Goal: Find specific page/section: Find specific page/section

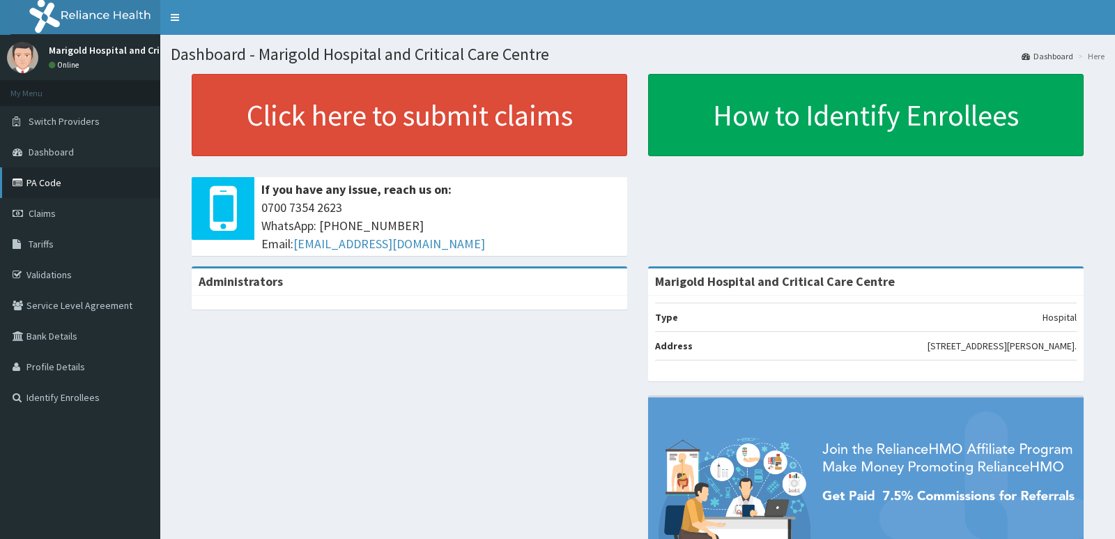
click at [61, 185] on link "PA Code" at bounding box center [80, 182] width 160 height 31
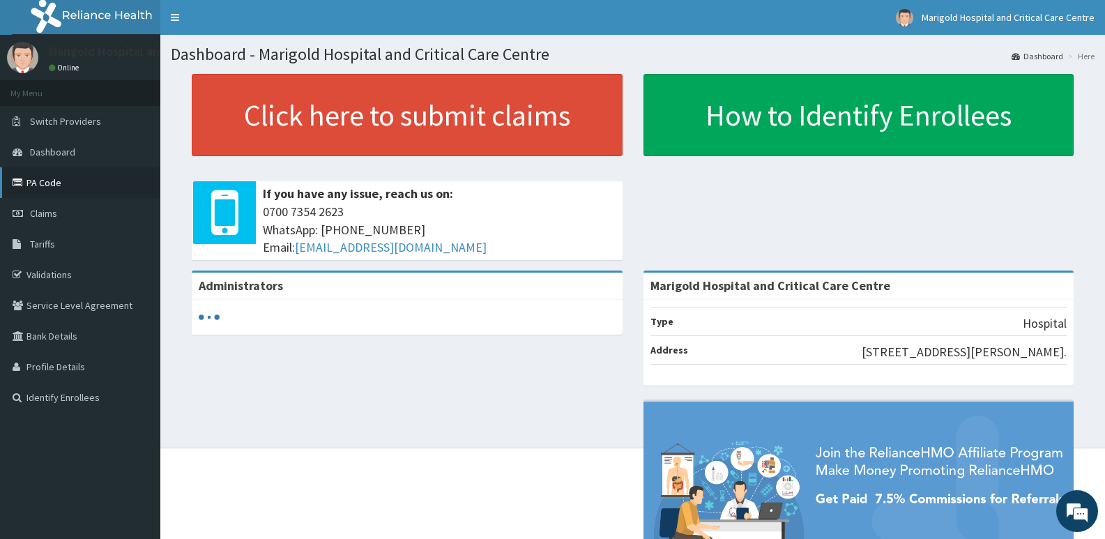
click at [43, 178] on link "PA Code" at bounding box center [80, 182] width 160 height 31
